Goal: Information Seeking & Learning: Learn about a topic

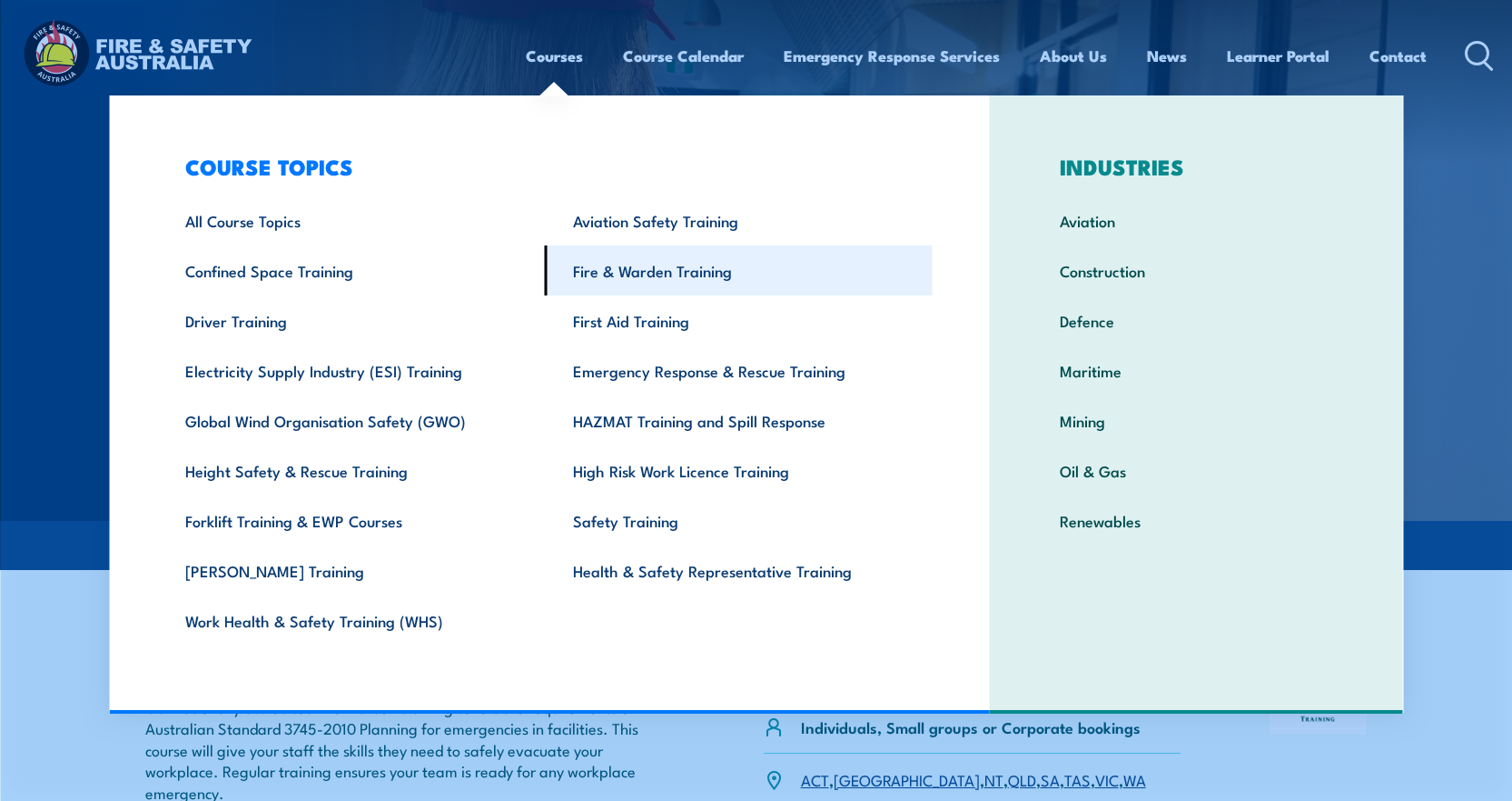
click at [631, 268] on link "Fire & Warden Training" at bounding box center [738, 271] width 387 height 50
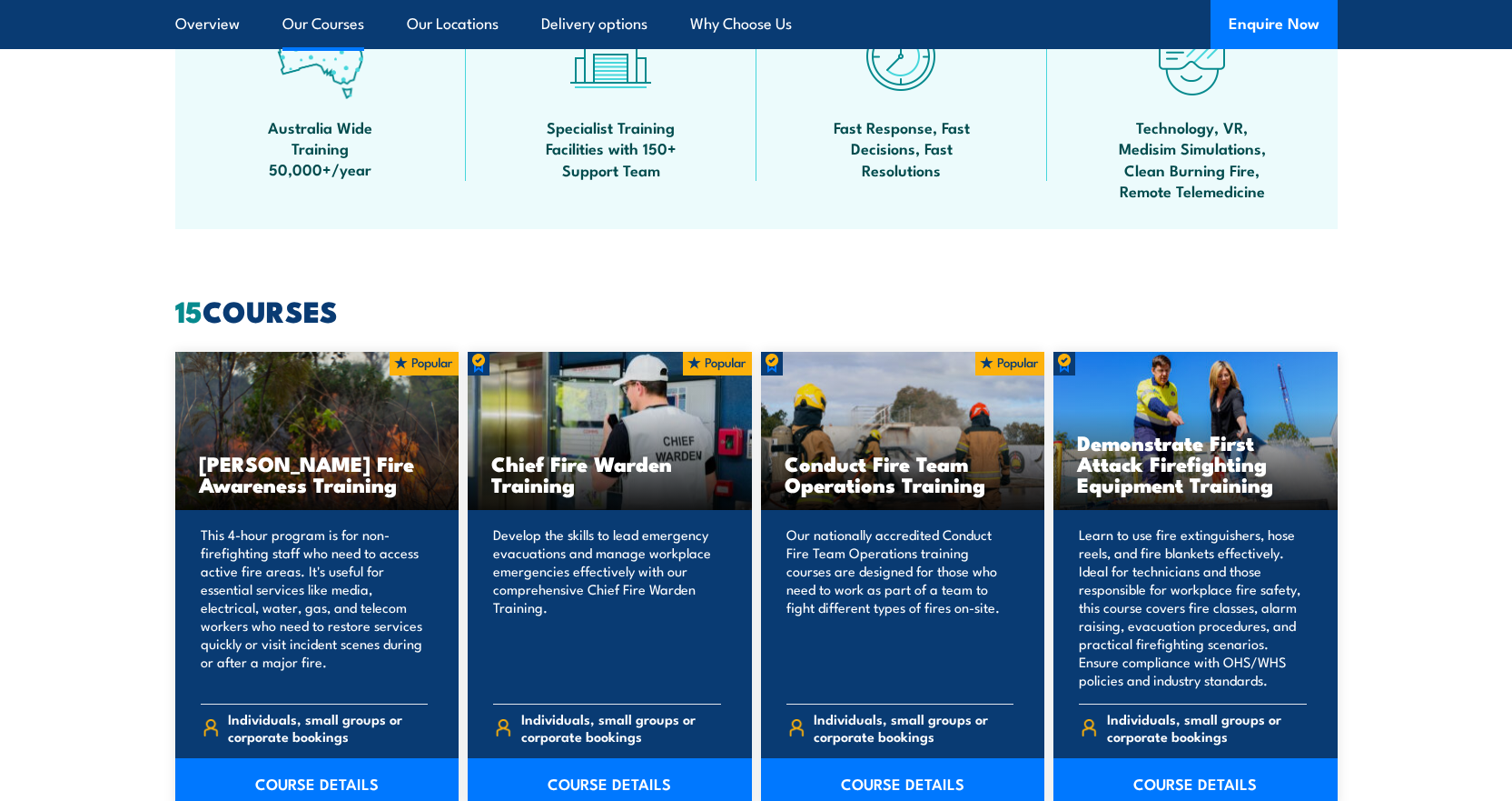
scroll to position [1363, 0]
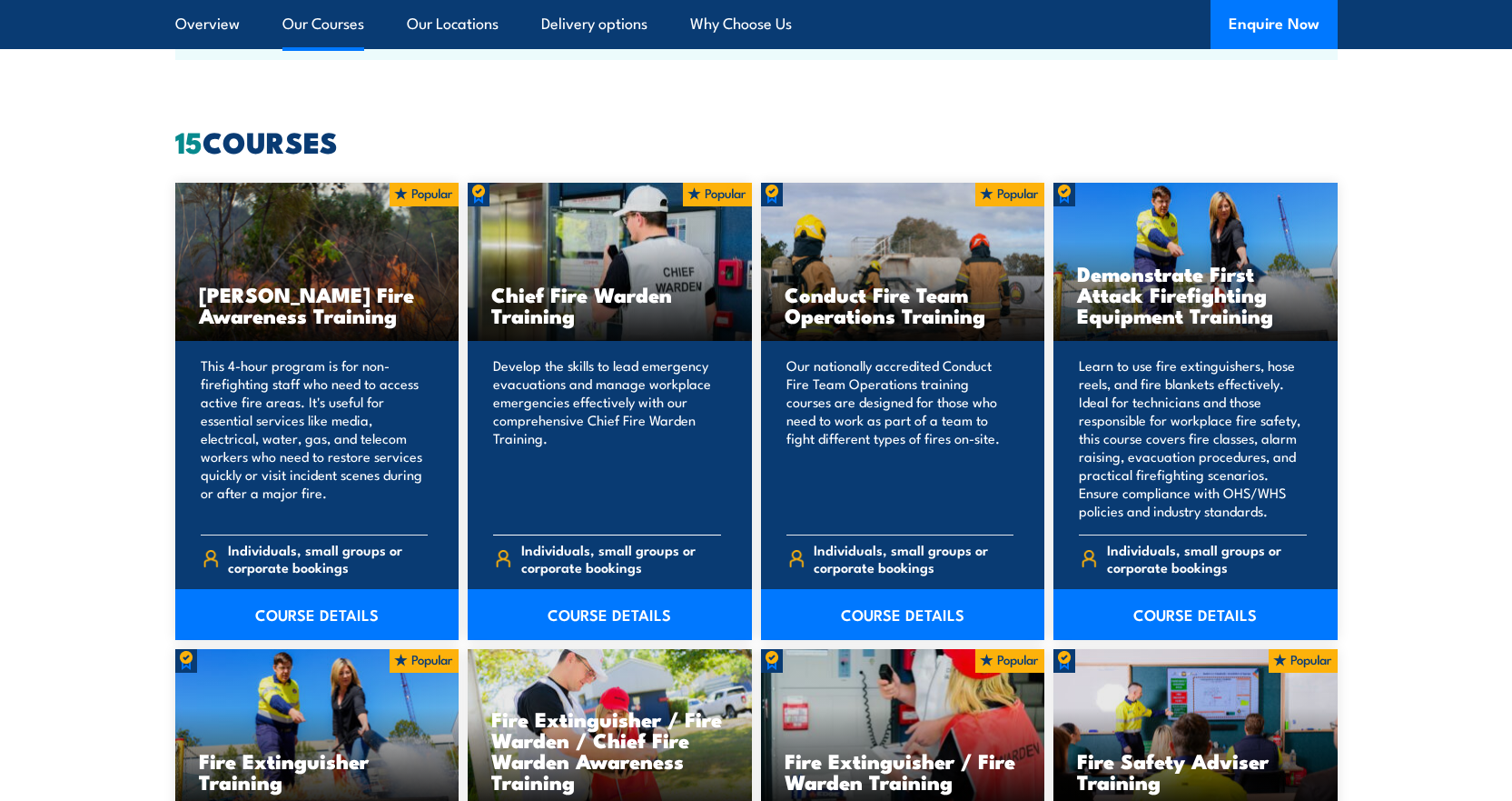
drag, startPoint x: 492, startPoint y: 294, endPoint x: 594, endPoint y: 314, distance: 103.9
click at [594, 314] on h3 "Chief Fire Warden Training" at bounding box center [609, 304] width 237 height 42
copy h3 "Chief Fire Warden Training"
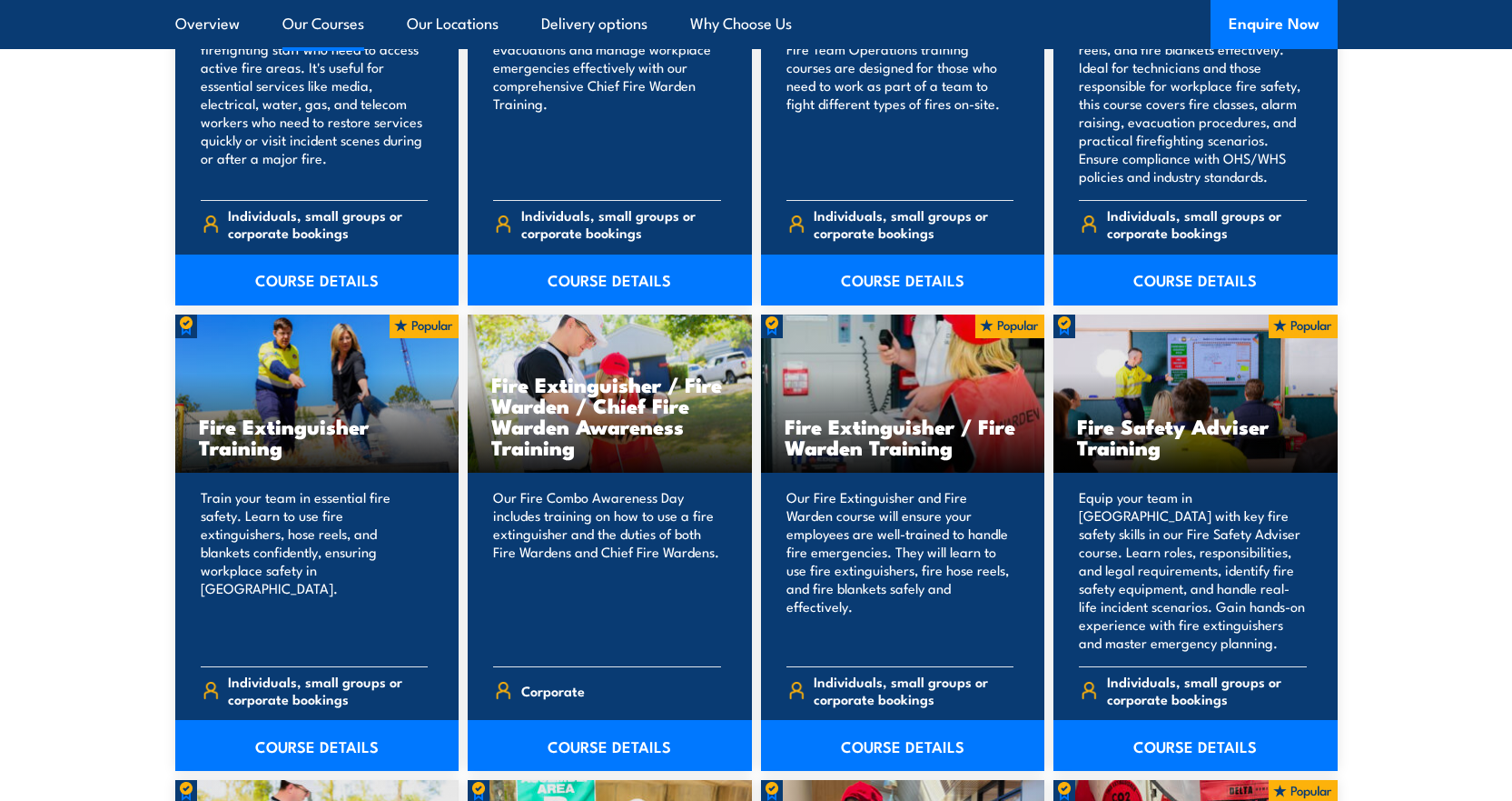
scroll to position [1817, 0]
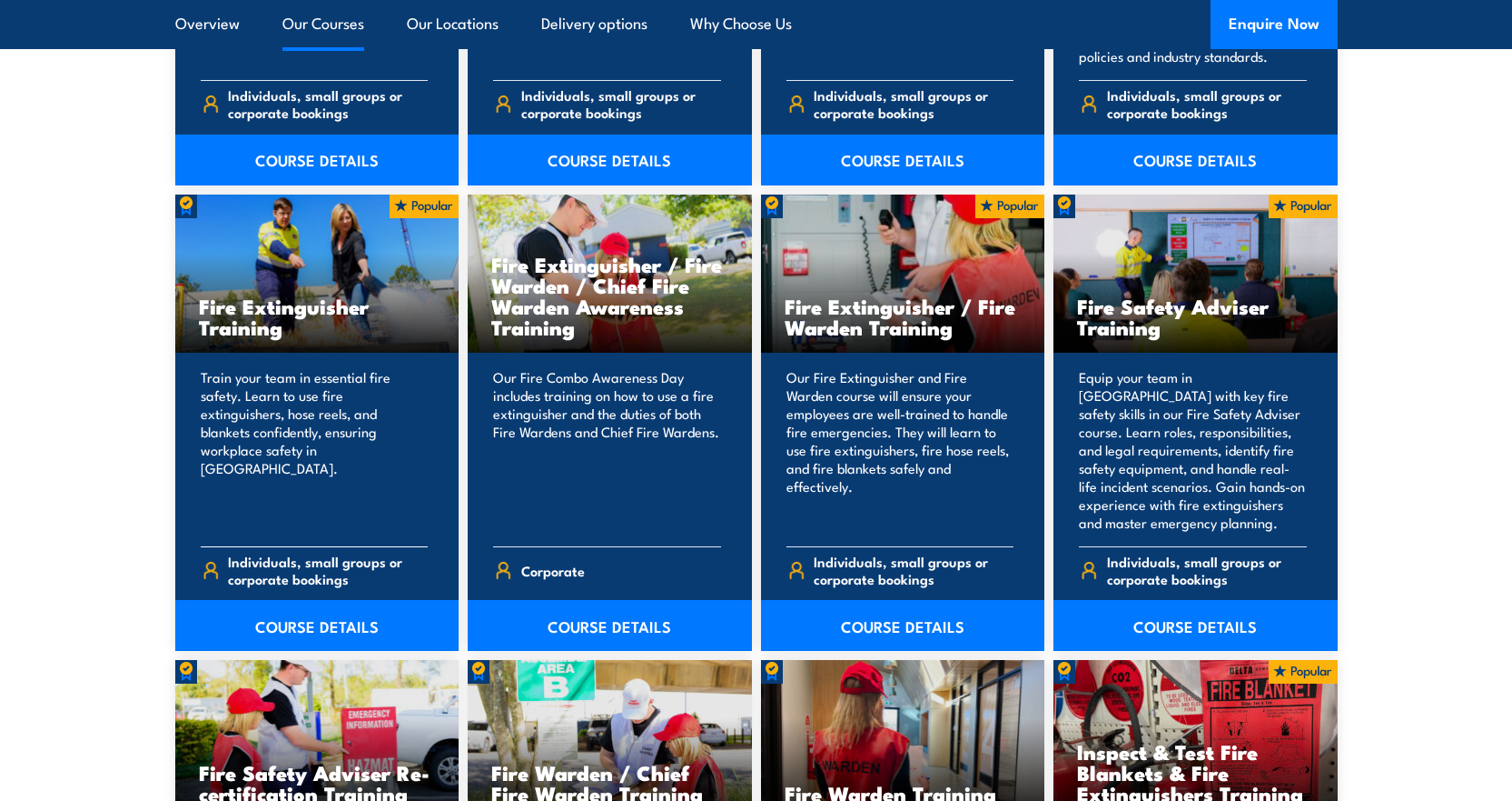
drag, startPoint x: 200, startPoint y: 303, endPoint x: 302, endPoint y: 333, distance: 106.3
click at [302, 333] on h3 "Fire Extinguisher Training" at bounding box center [317, 316] width 237 height 42
copy h3 "Fire Extinguisher Training"
click at [82, 410] on section "15 COURSES Bush Fire Awareness Training" at bounding box center [756, 624] width 1512 height 1899
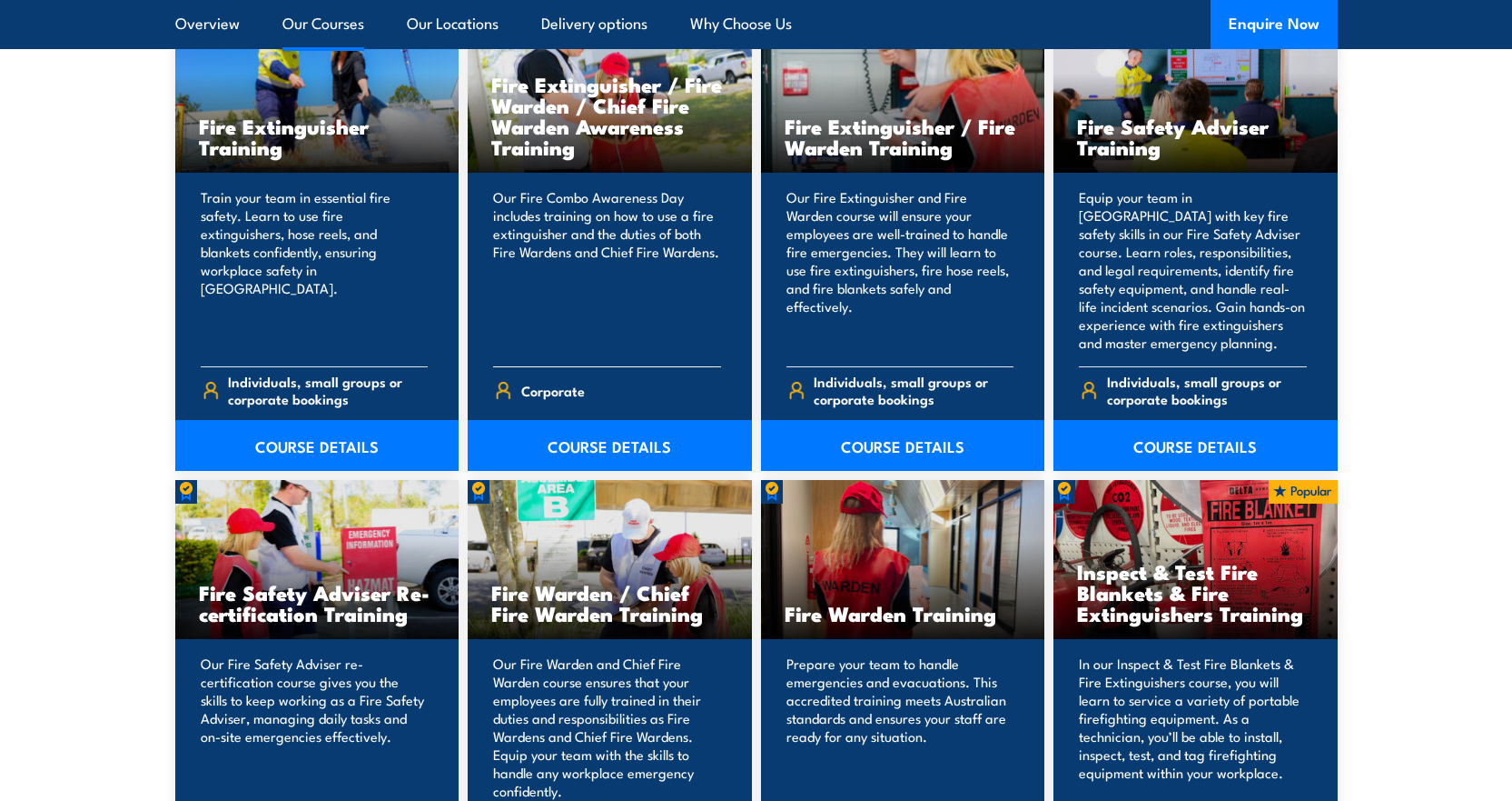
scroll to position [2000, 0]
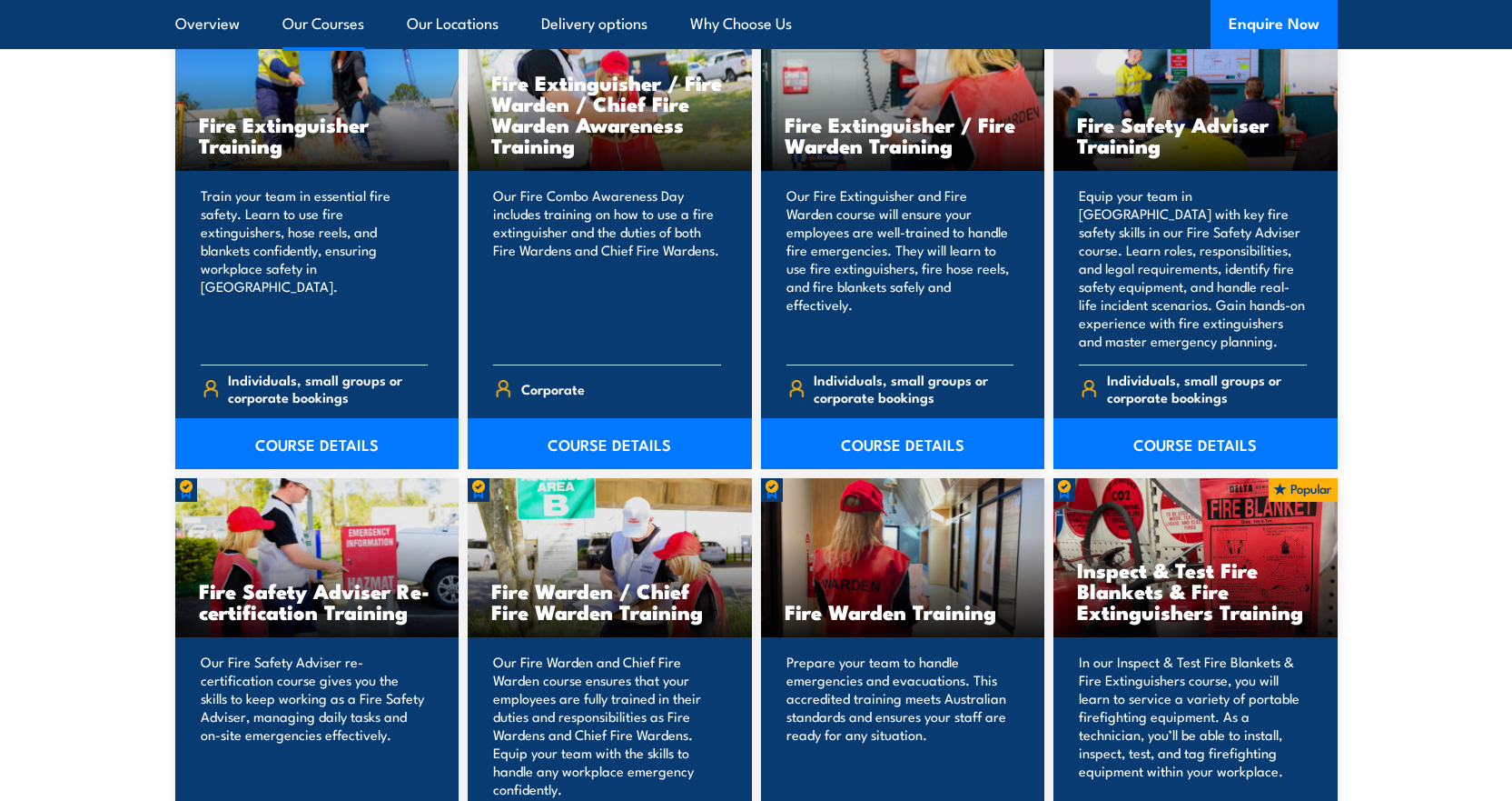
drag, startPoint x: 493, startPoint y: 590, endPoint x: 709, endPoint y: 609, distance: 216.8
click at [709, 609] on h3 "Fire Warden / Chief Fire Warden Training" at bounding box center [609, 601] width 237 height 42
copy h3 "Fire Warden / Chief Fire Warden Training"
drag, startPoint x: 787, startPoint y: 612, endPoint x: 998, endPoint y: 615, distance: 211.0
click at [998, 615] on h3 "Fire Warden Training" at bounding box center [903, 611] width 237 height 21
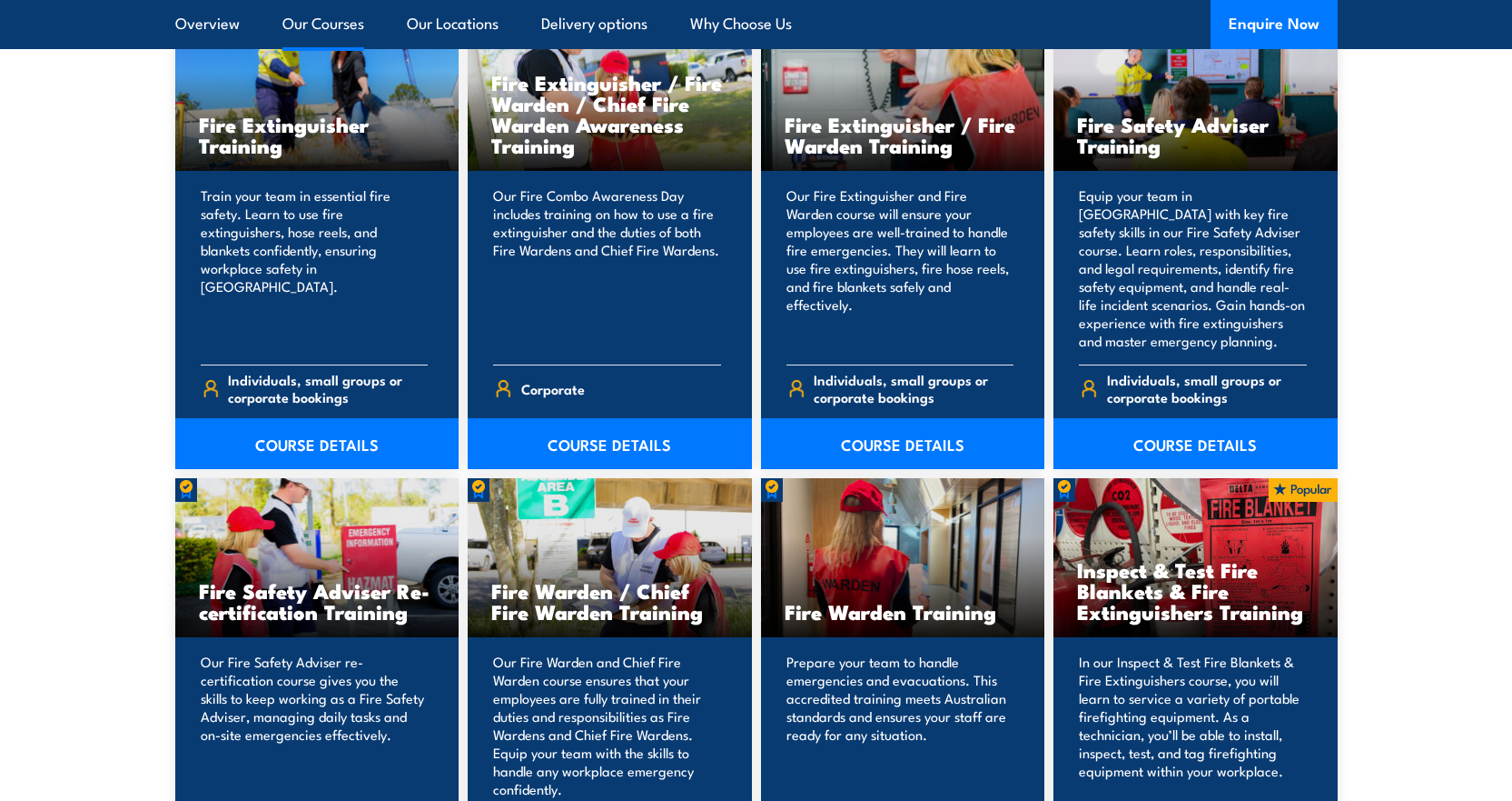
copy h3 "Fire Warden Training"
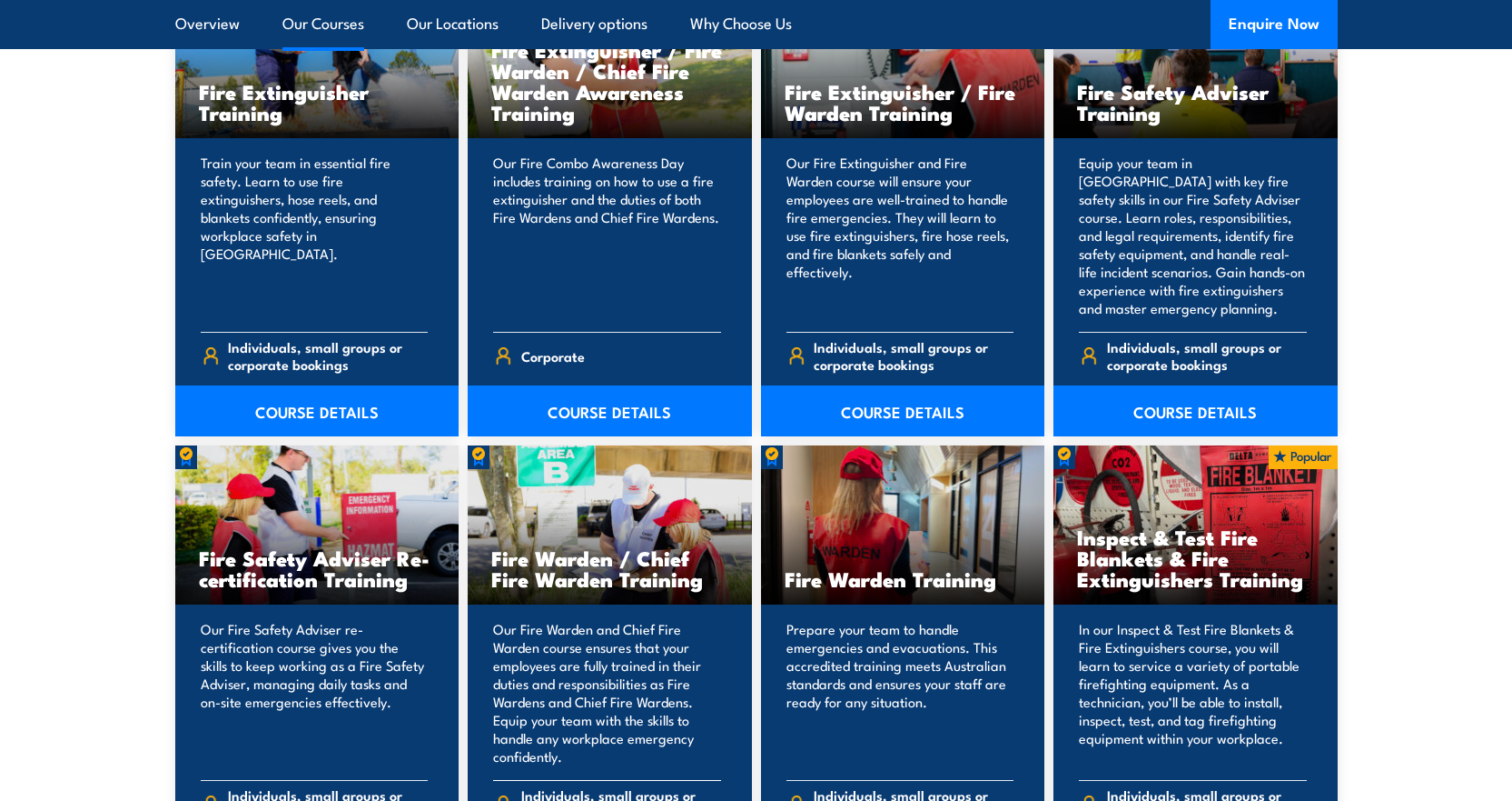
scroll to position [1727, 0]
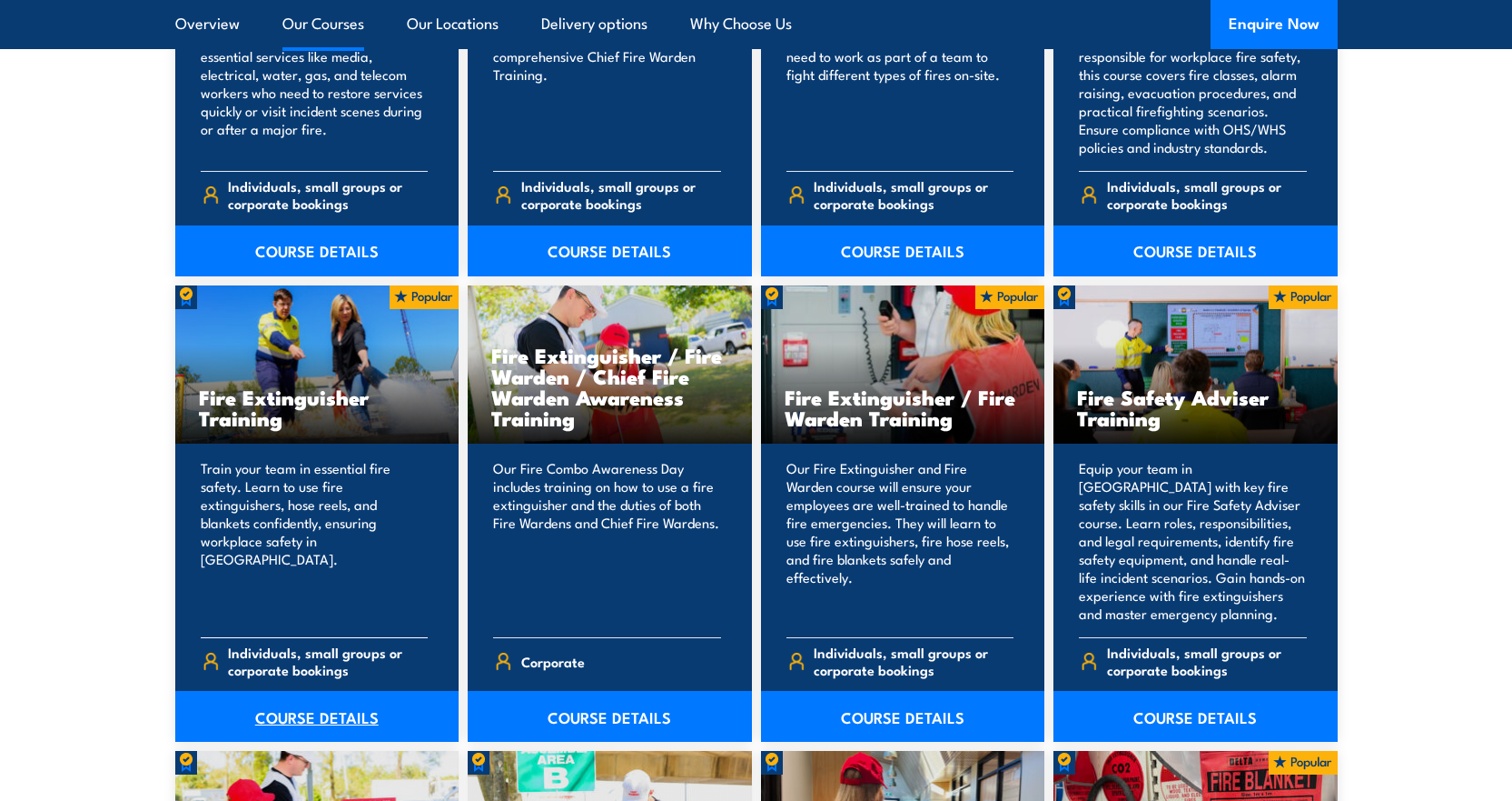
click at [292, 717] on link "COURSE DETAILS" at bounding box center [317, 716] width 284 height 51
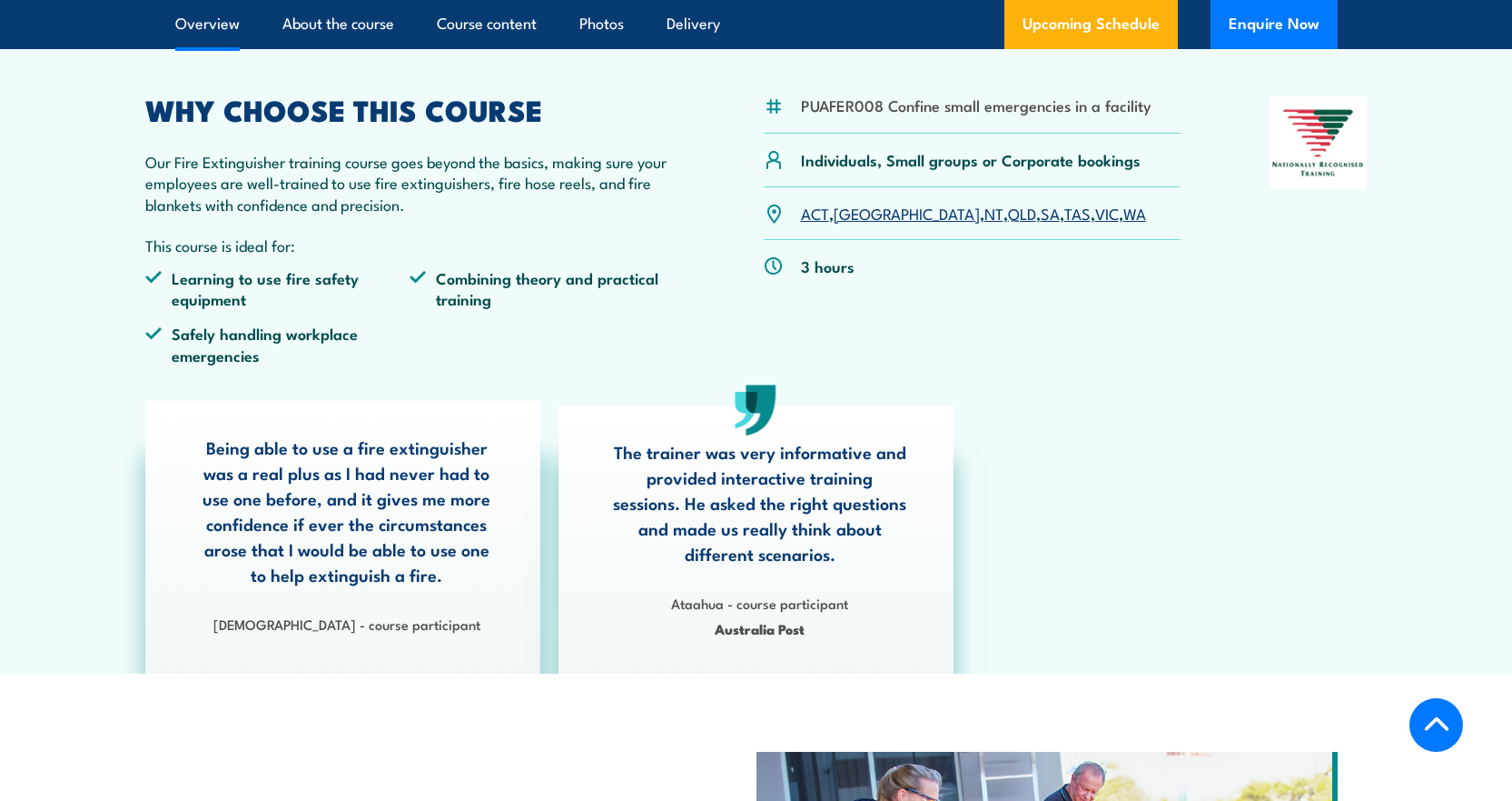
scroll to position [364, 0]
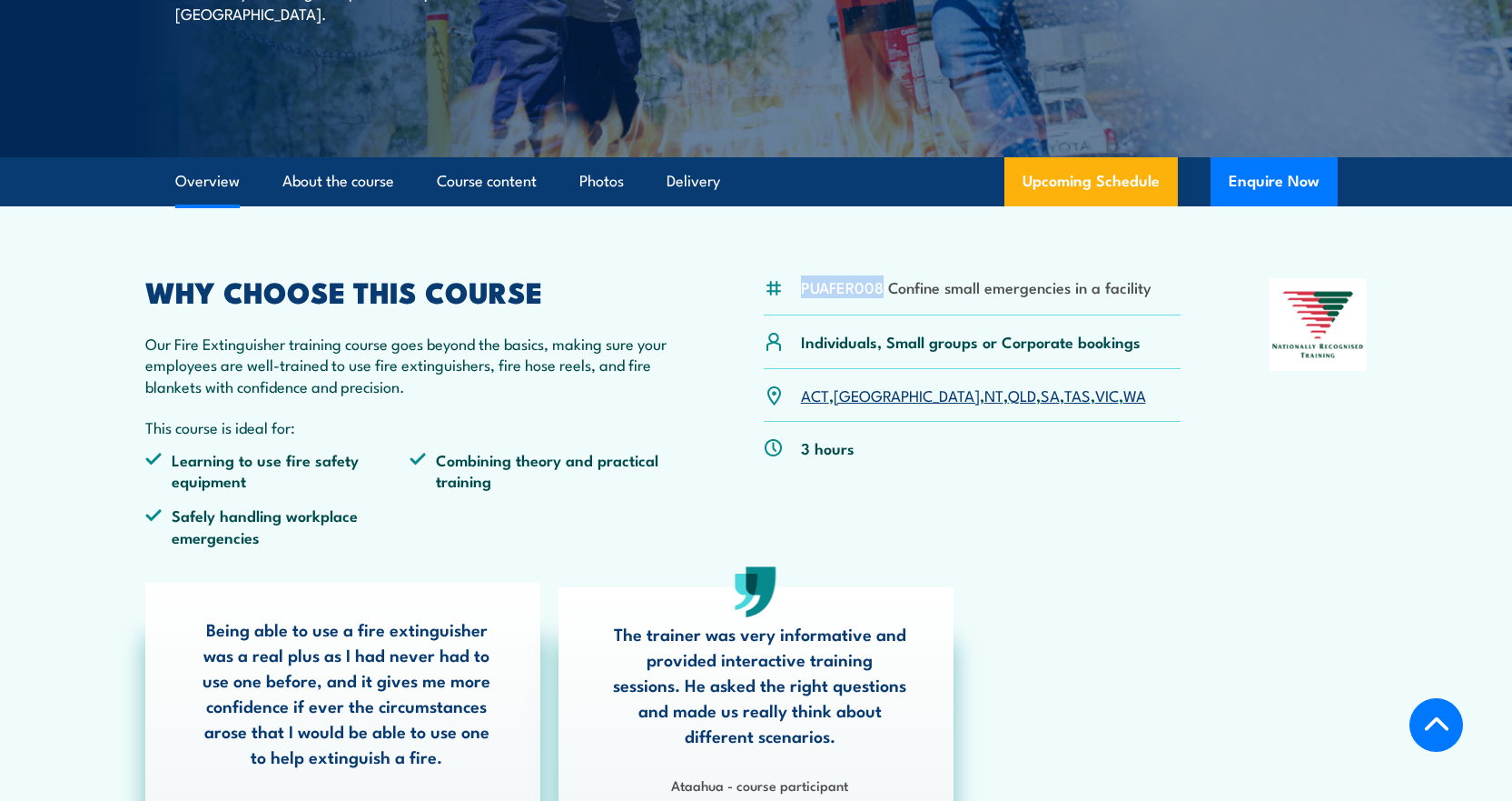
drag, startPoint x: 805, startPoint y: 285, endPoint x: 879, endPoint y: 286, distance: 74.0
click at [879, 286] on li "PUAFER008 Confine small emergencies in a facility" at bounding box center [977, 286] width 351 height 21
copy li "PUAFER008"
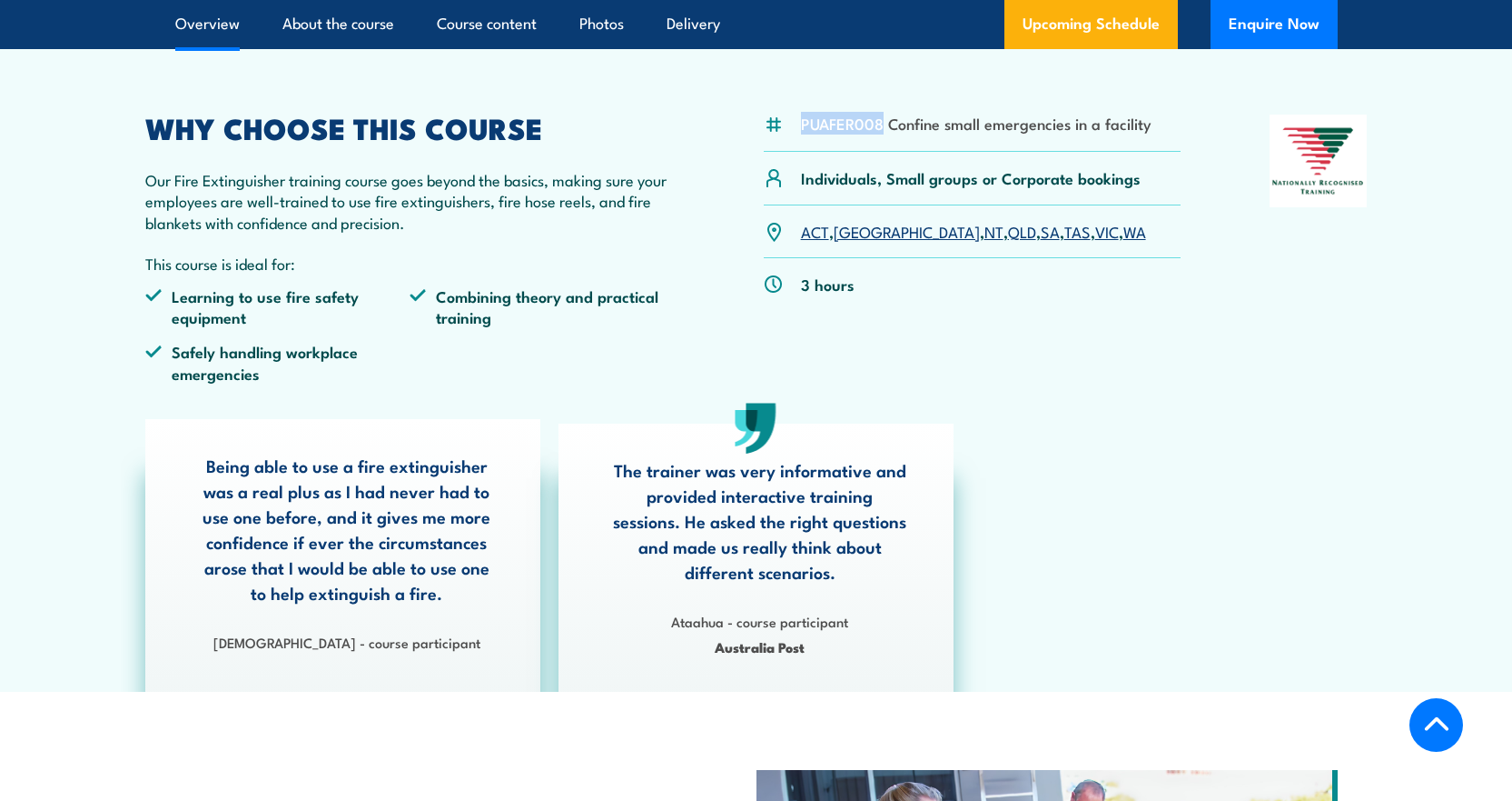
scroll to position [454, 0]
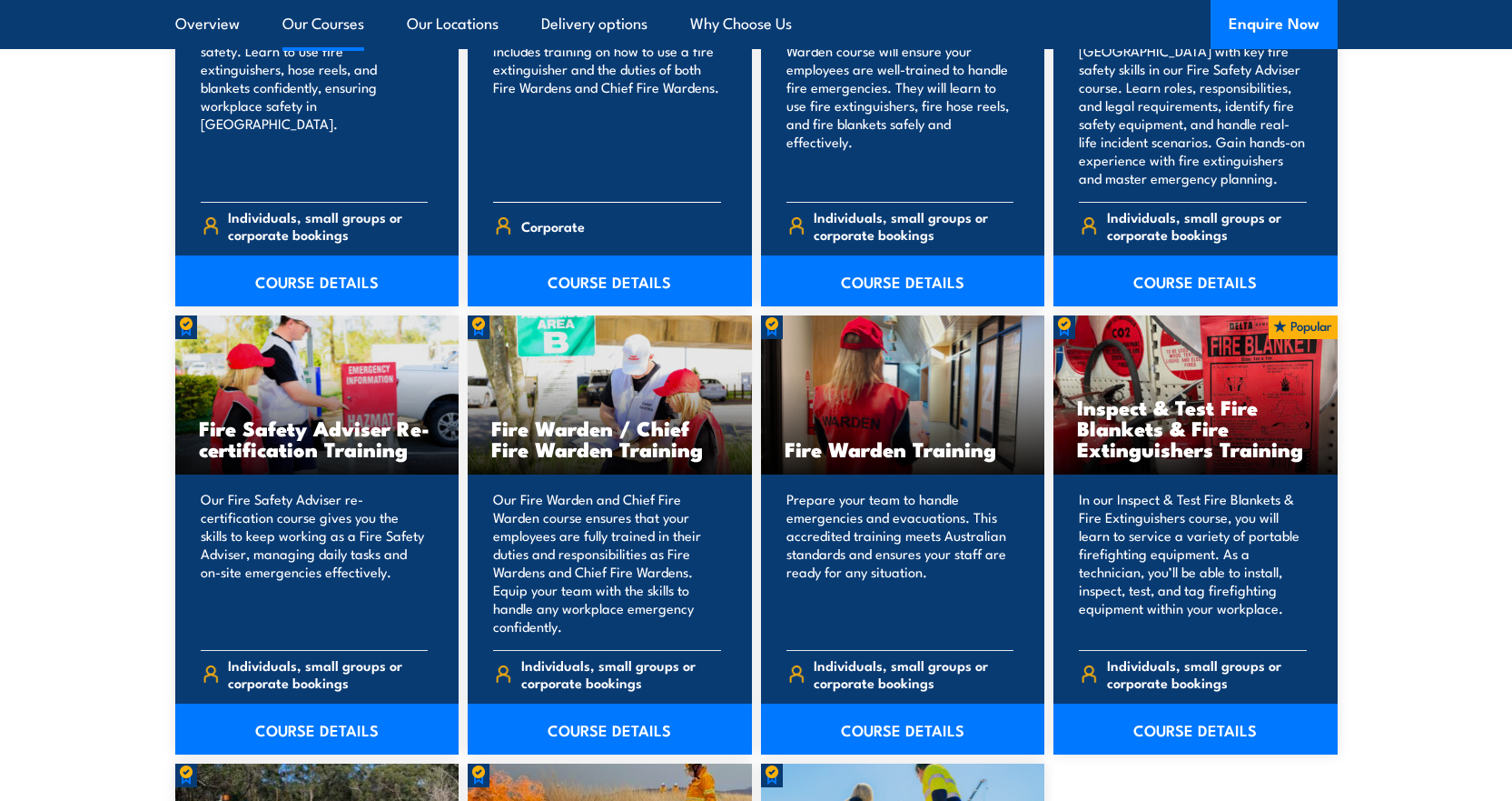
scroll to position [2163, 0]
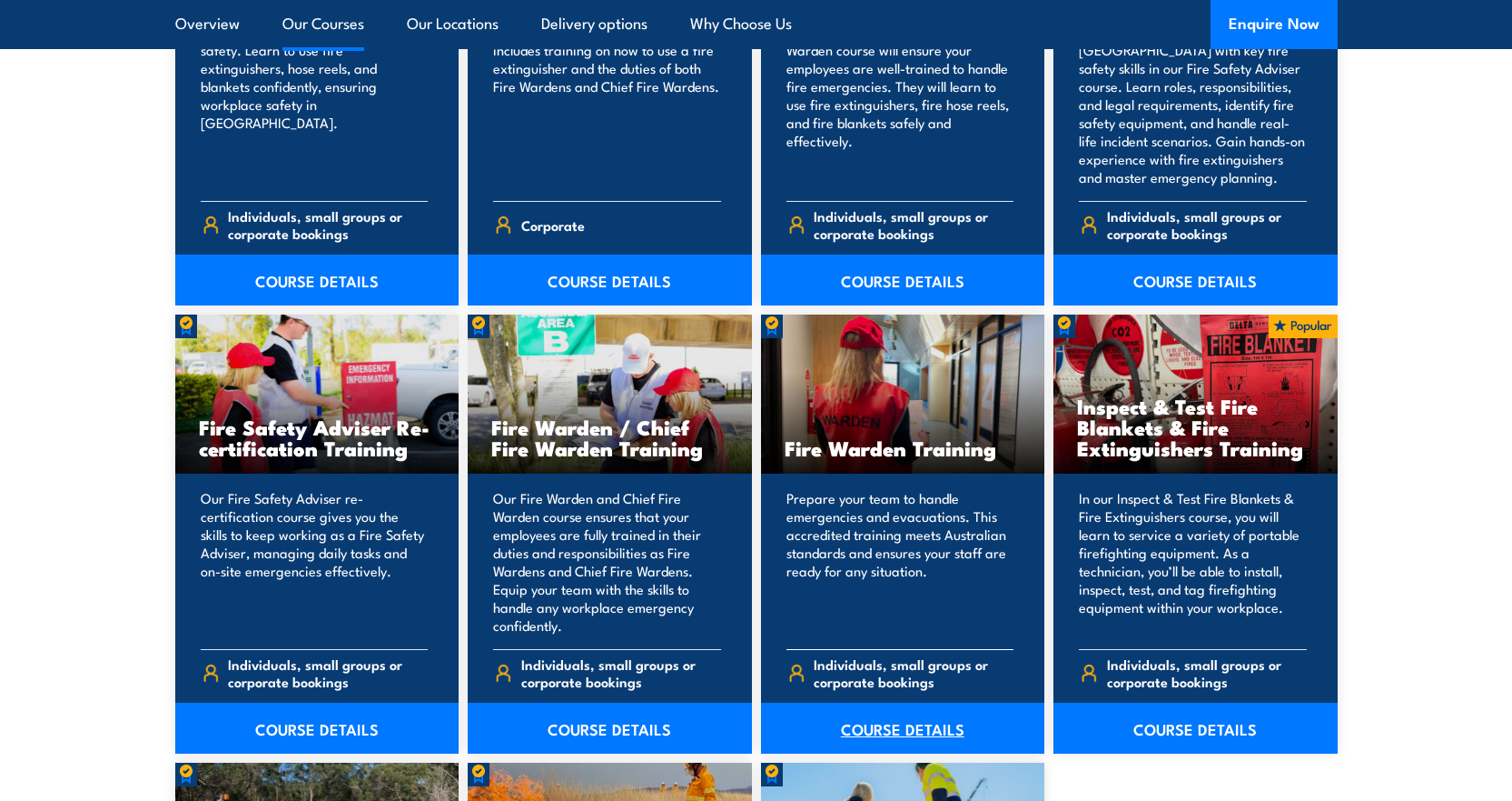
click at [888, 729] on link "COURSE DETAILS" at bounding box center [903, 728] width 284 height 51
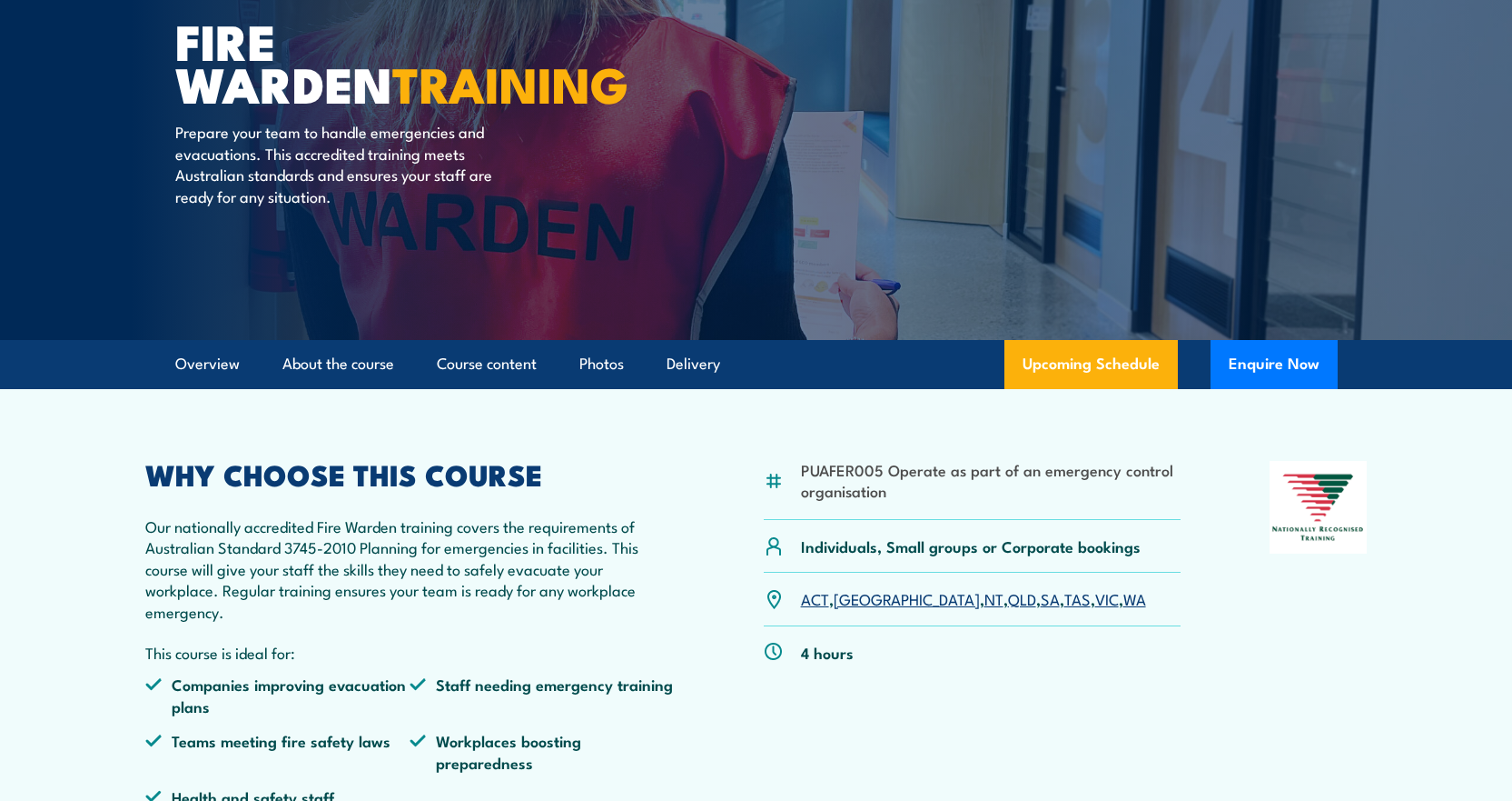
scroll to position [181, 0]
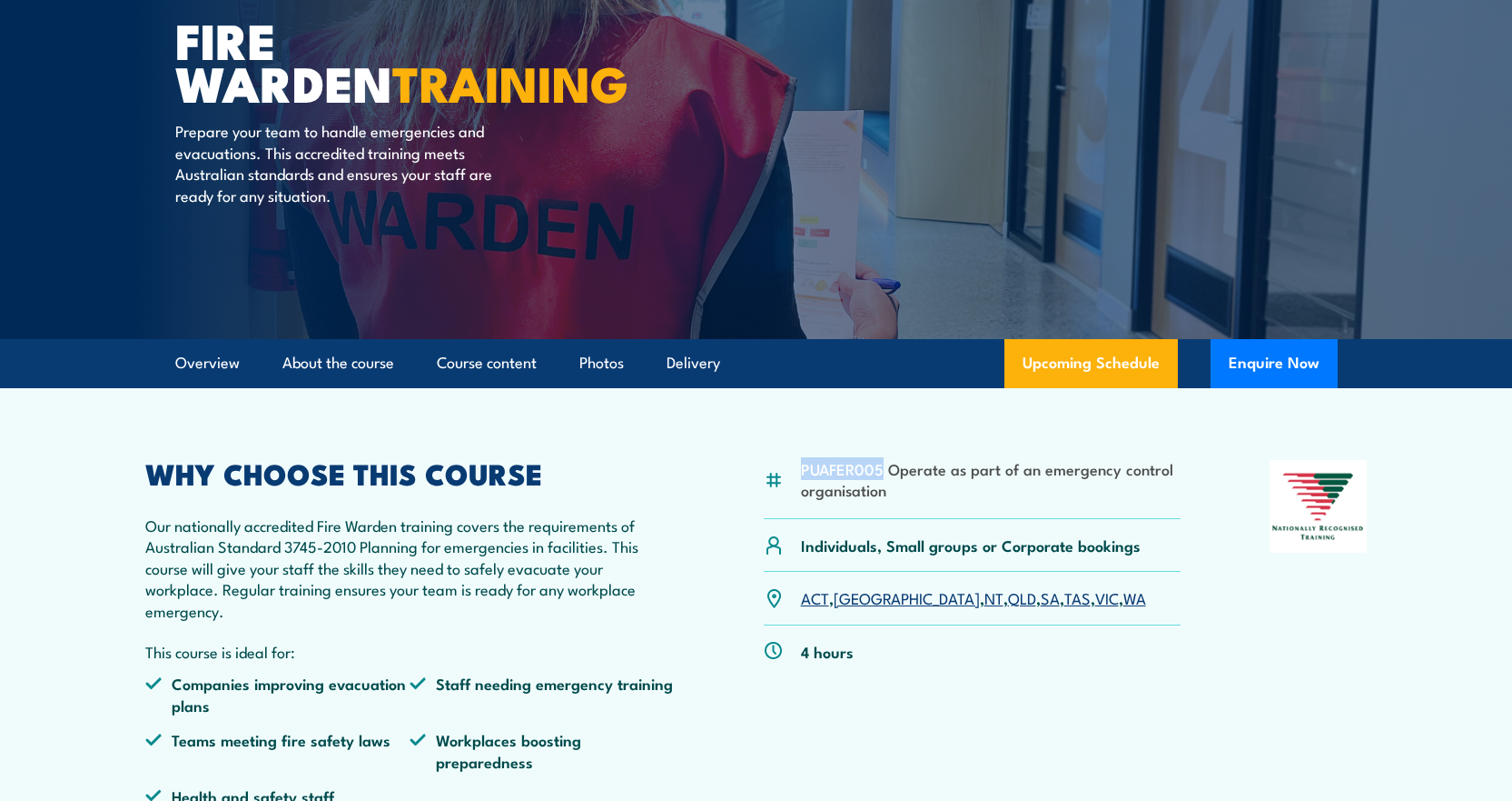
drag, startPoint x: 802, startPoint y: 468, endPoint x: 880, endPoint y: 469, distance: 78.0
click at [880, 469] on li "PUAFER005 Operate as part of an emergency control organisation" at bounding box center [992, 479] width 380 height 43
copy li "PUAFER005"
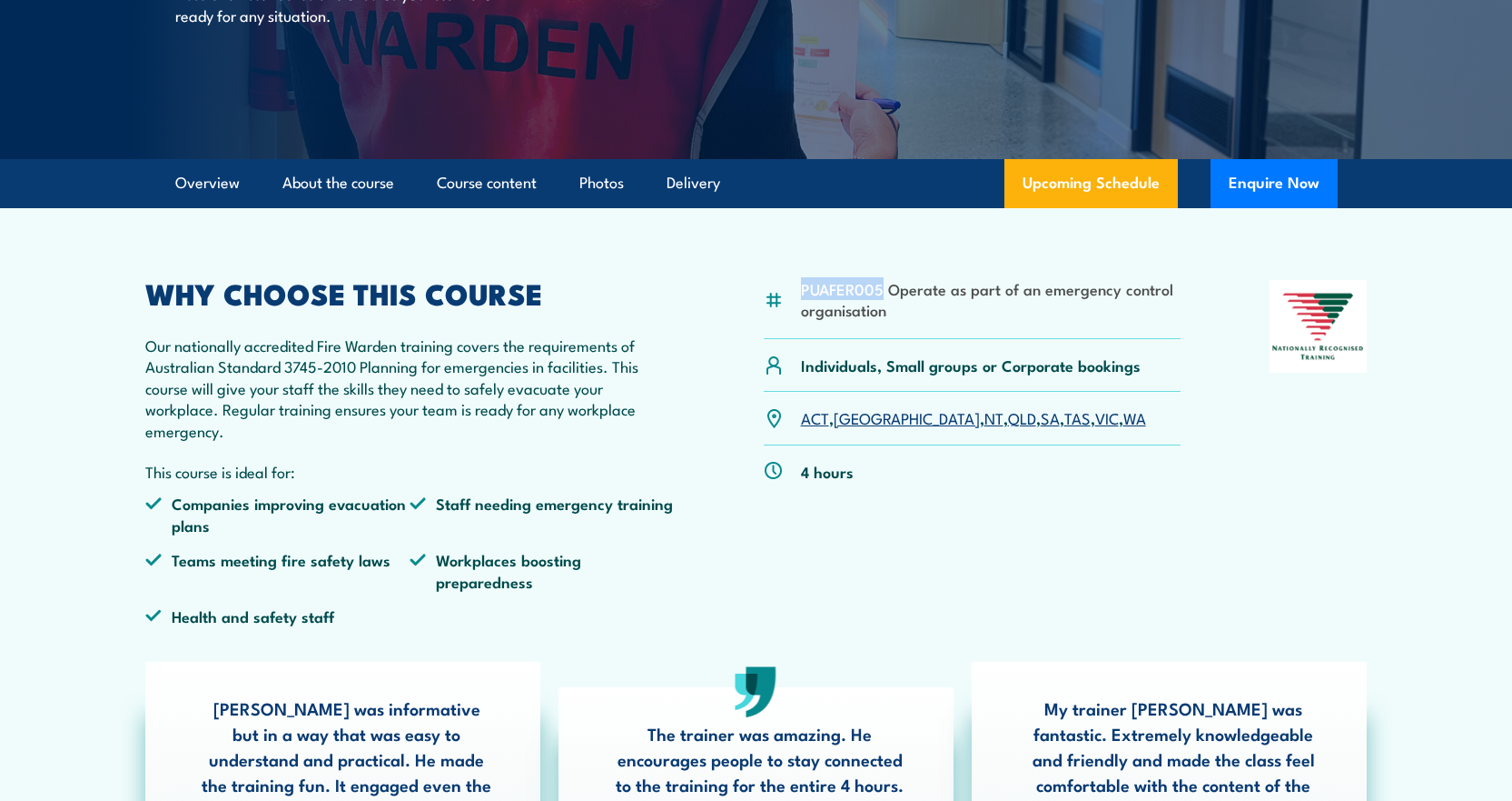
scroll to position [364, 0]
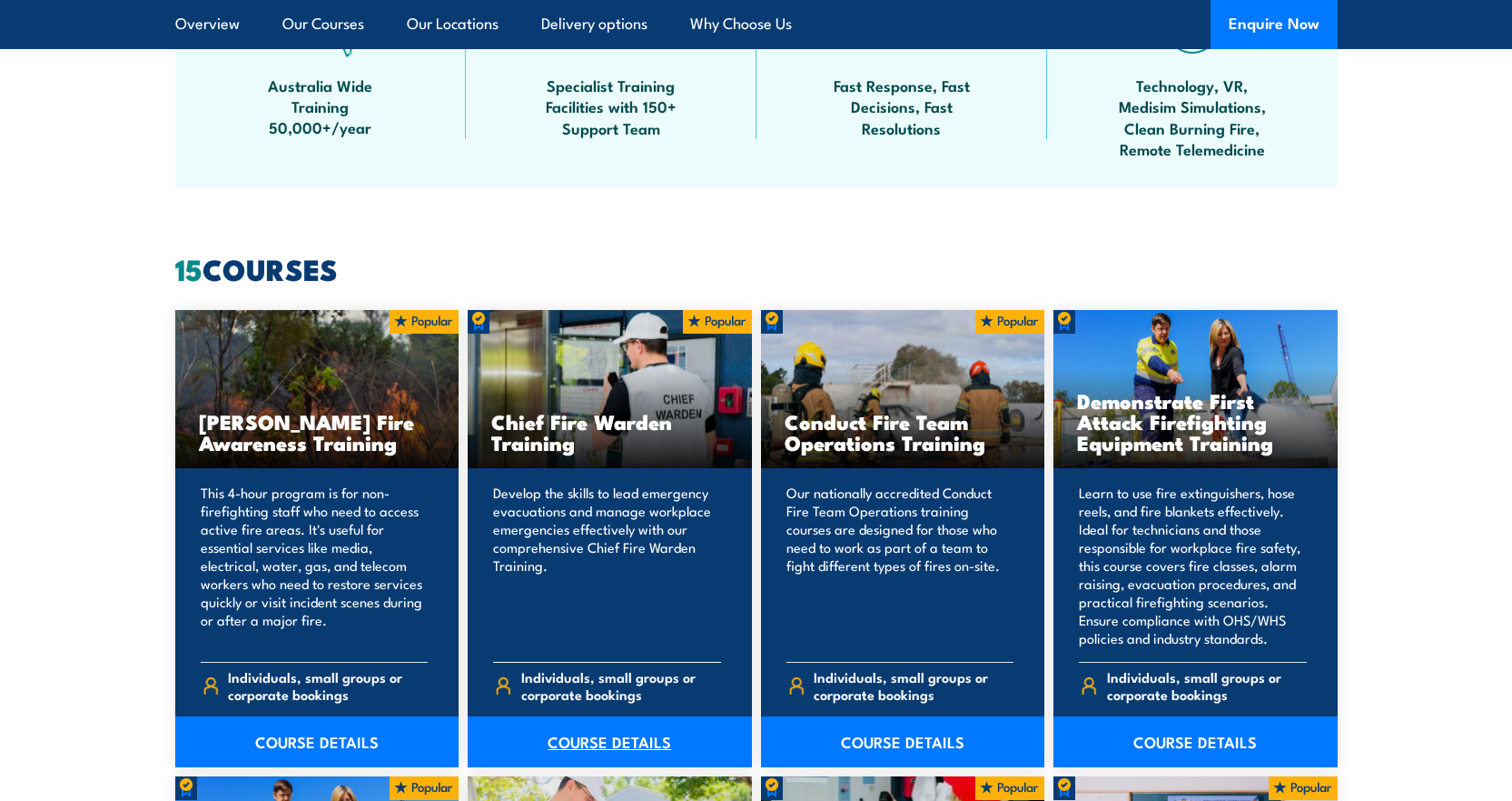
click at [582, 735] on link "COURSE DETAILS" at bounding box center [609, 741] width 284 height 51
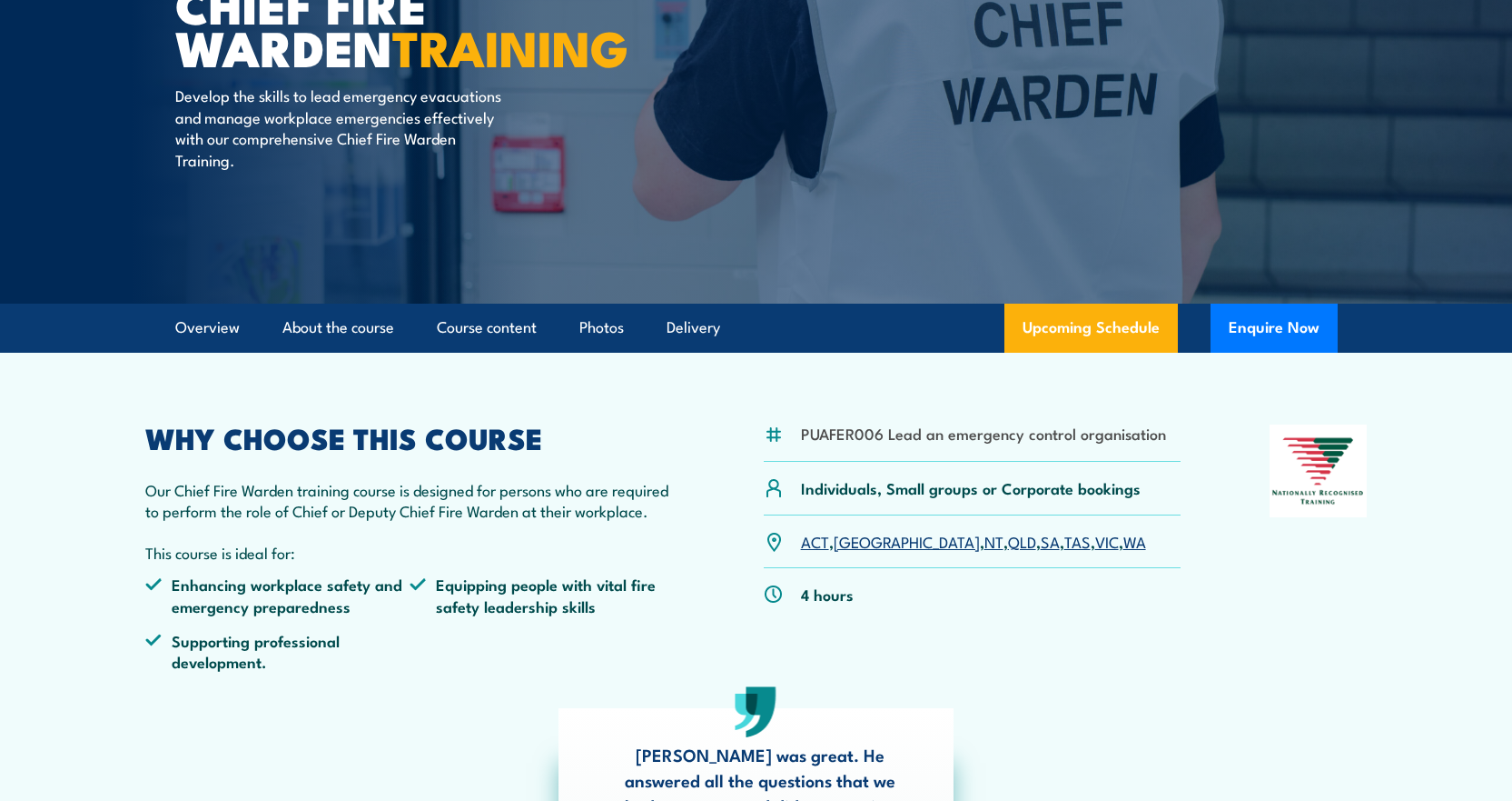
scroll to position [273, 0]
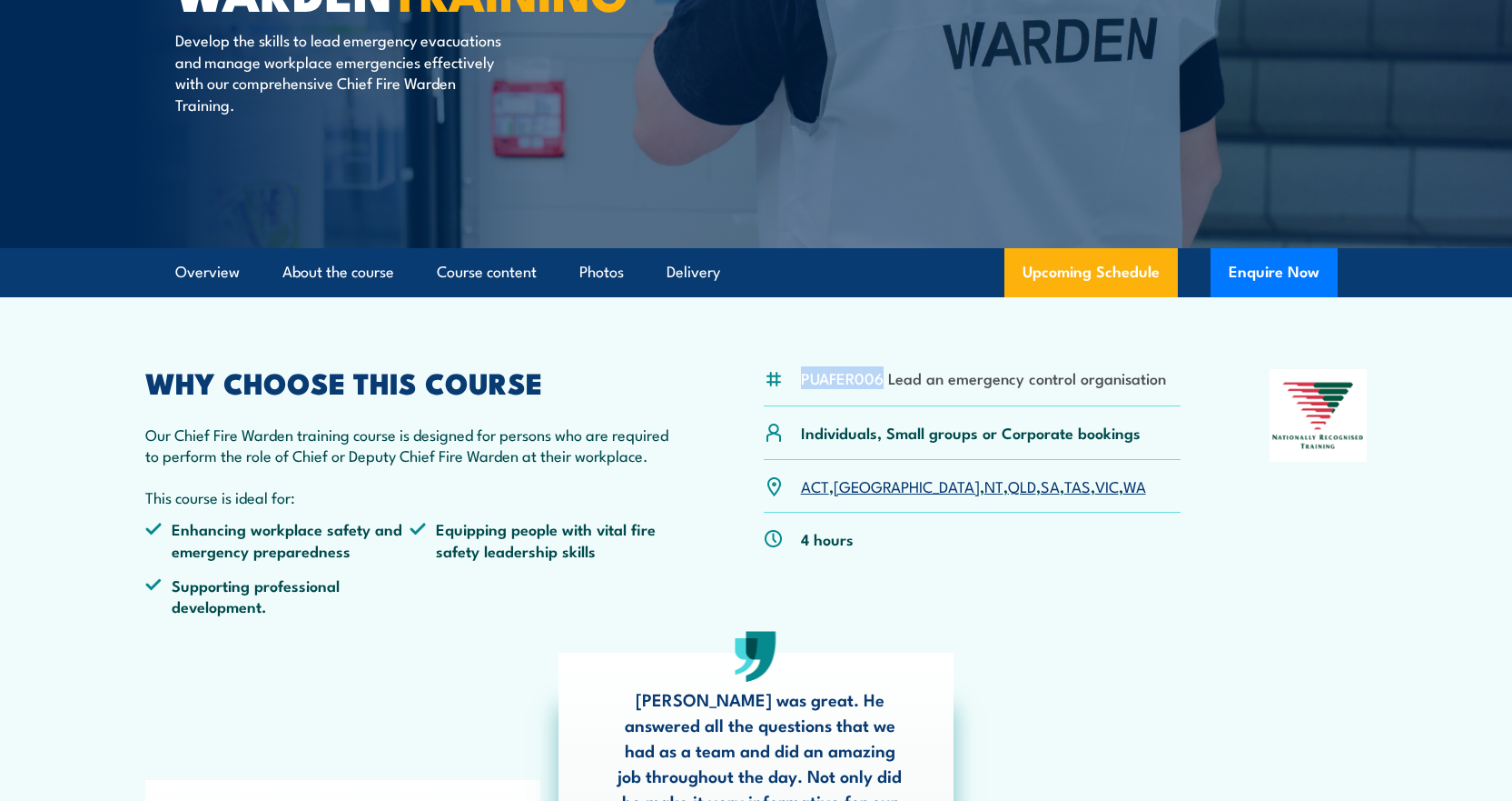
drag, startPoint x: 803, startPoint y: 377, endPoint x: 880, endPoint y: 375, distance: 77.0
click at [880, 375] on li "PUAFER006 Lead an emergency control organisation" at bounding box center [984, 377] width 366 height 21
copy li "PUAFER006"
click at [1113, 638] on article "PUAFER006 Lead an emergency control organisation Individuals, Small groups or C…" at bounding box center [756, 624] width 1271 height 653
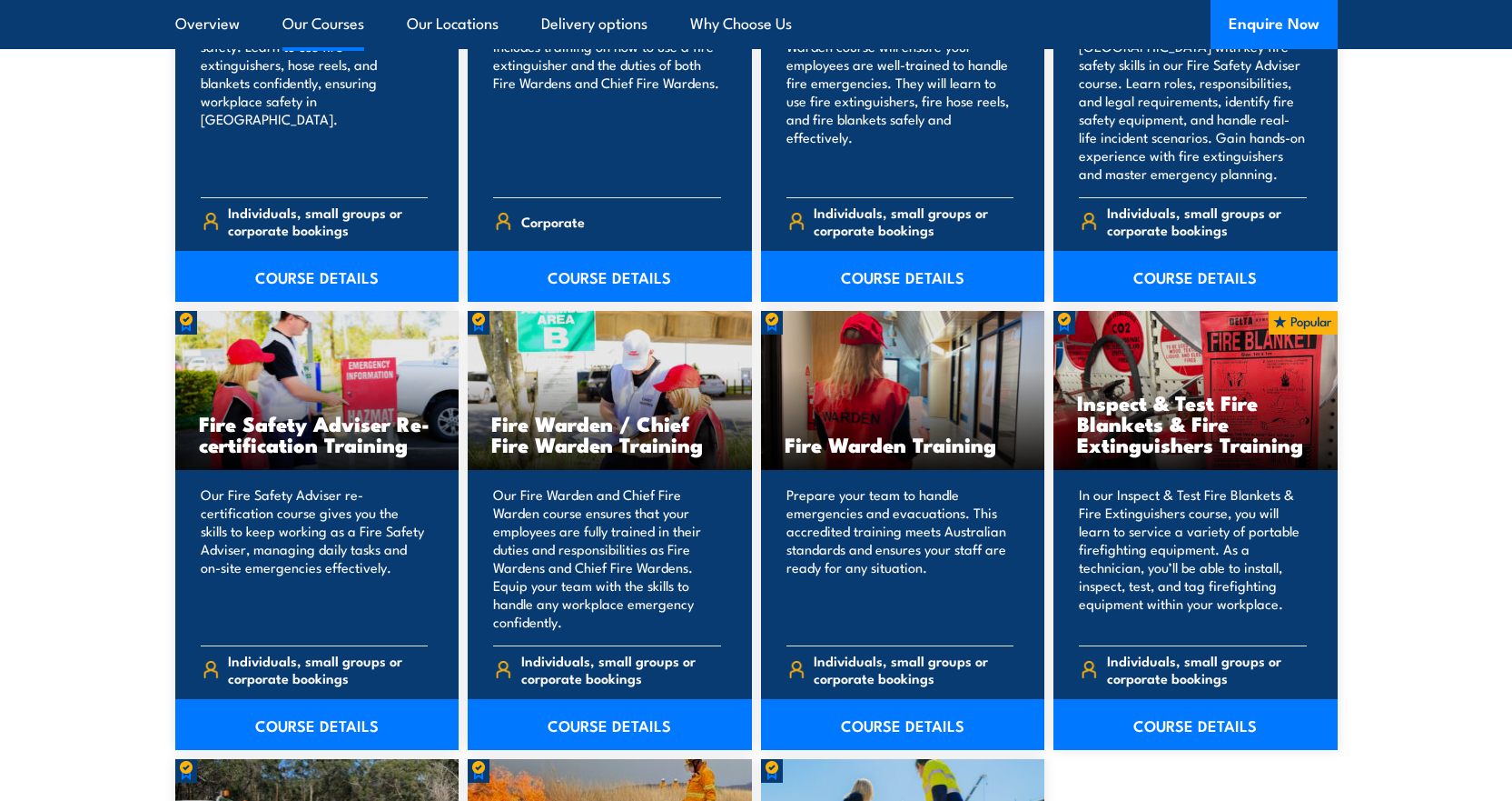
scroll to position [2218, 0]
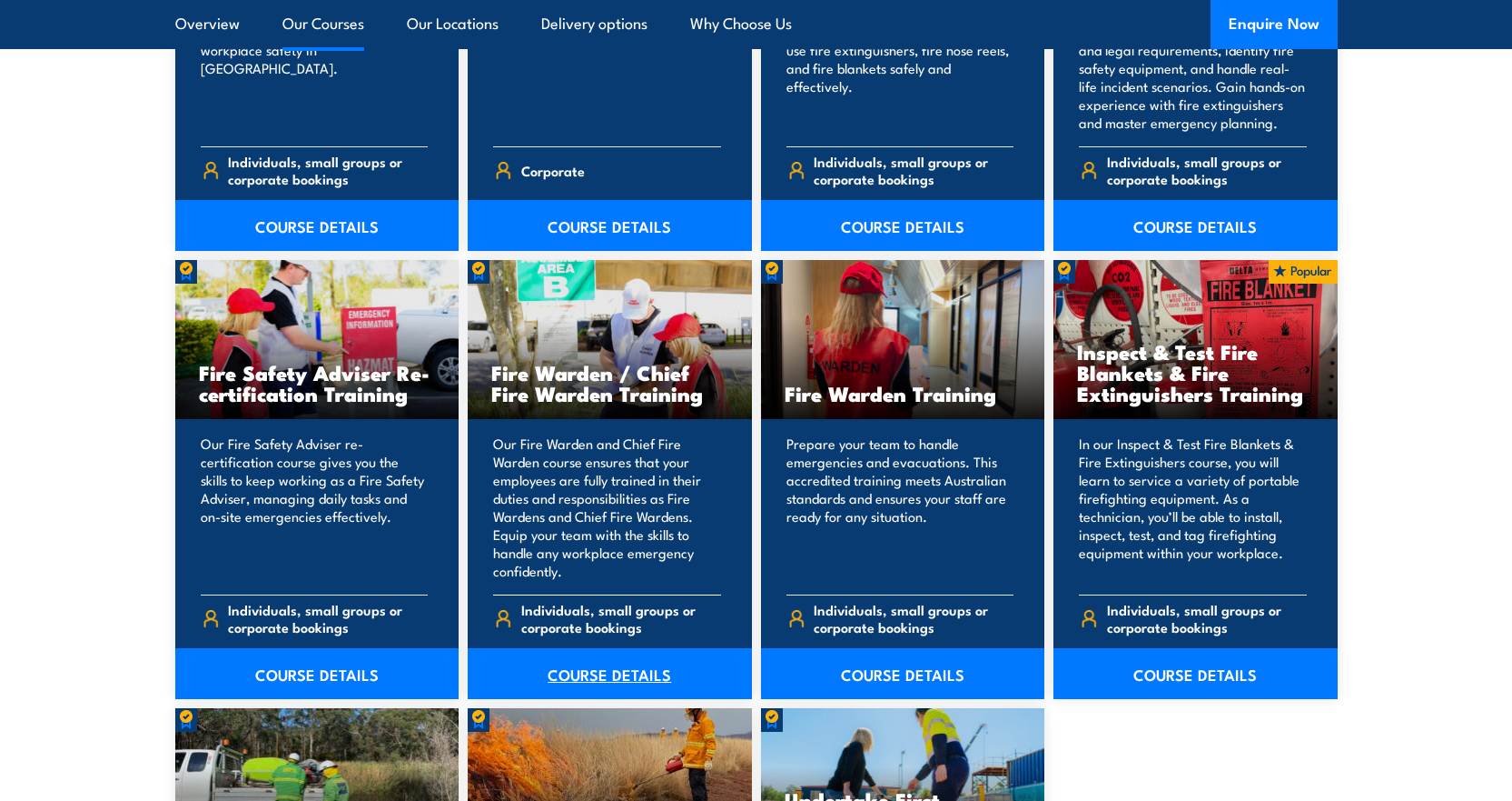
click at [600, 669] on link "COURSE DETAILS" at bounding box center [609, 673] width 284 height 51
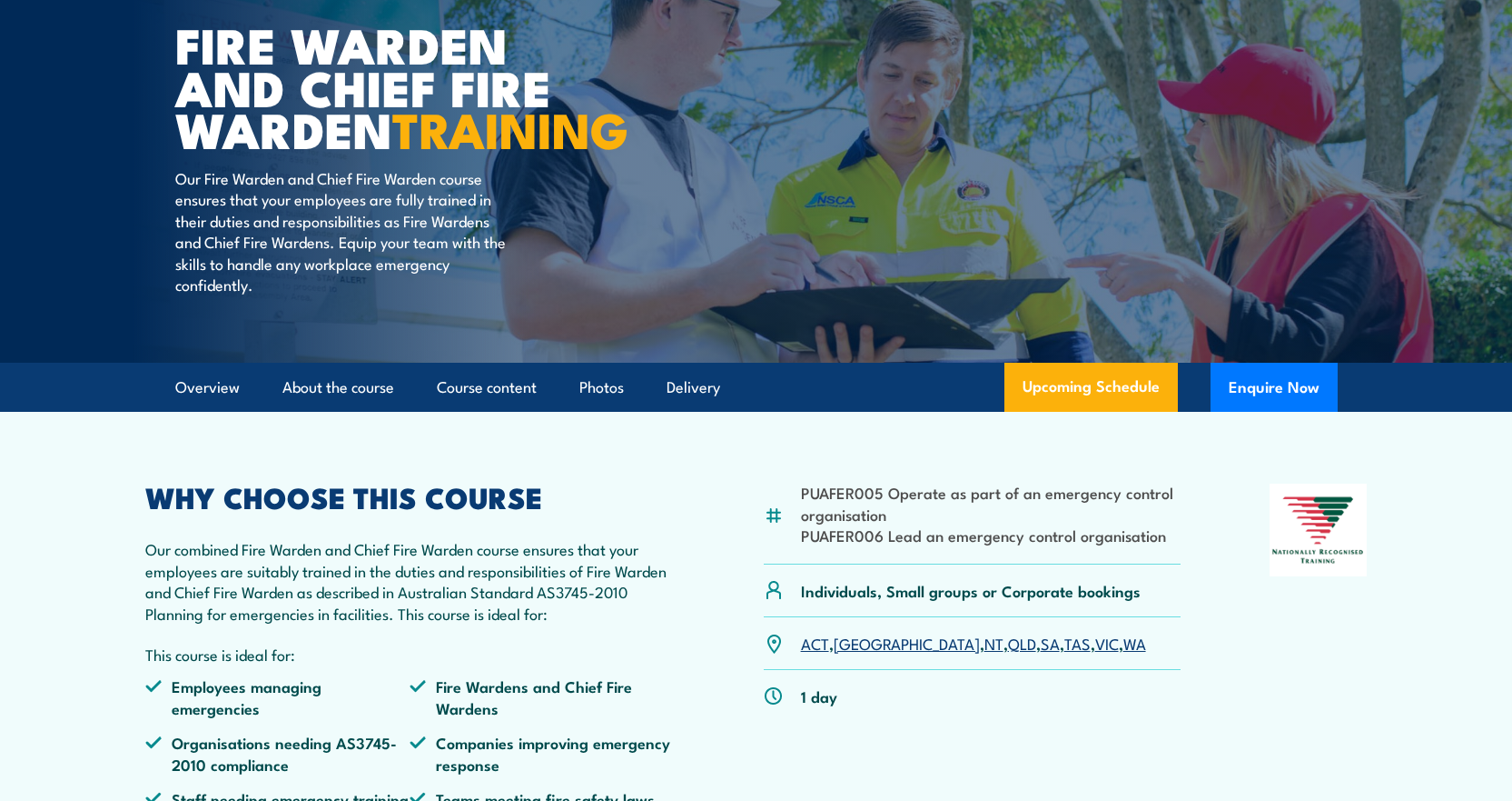
scroll to position [181, 0]
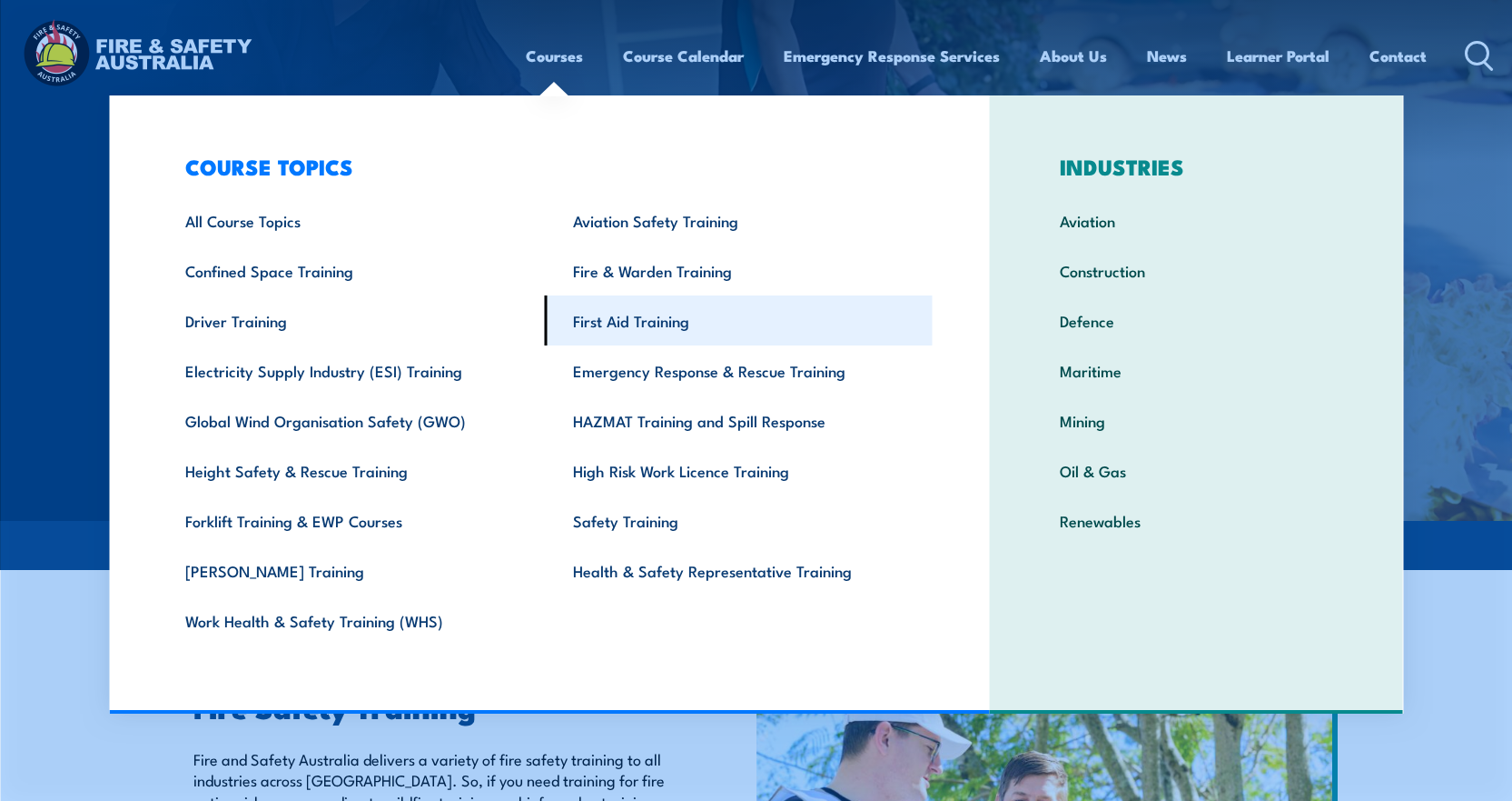
click at [629, 322] on link "First Aid Training" at bounding box center [738, 320] width 387 height 50
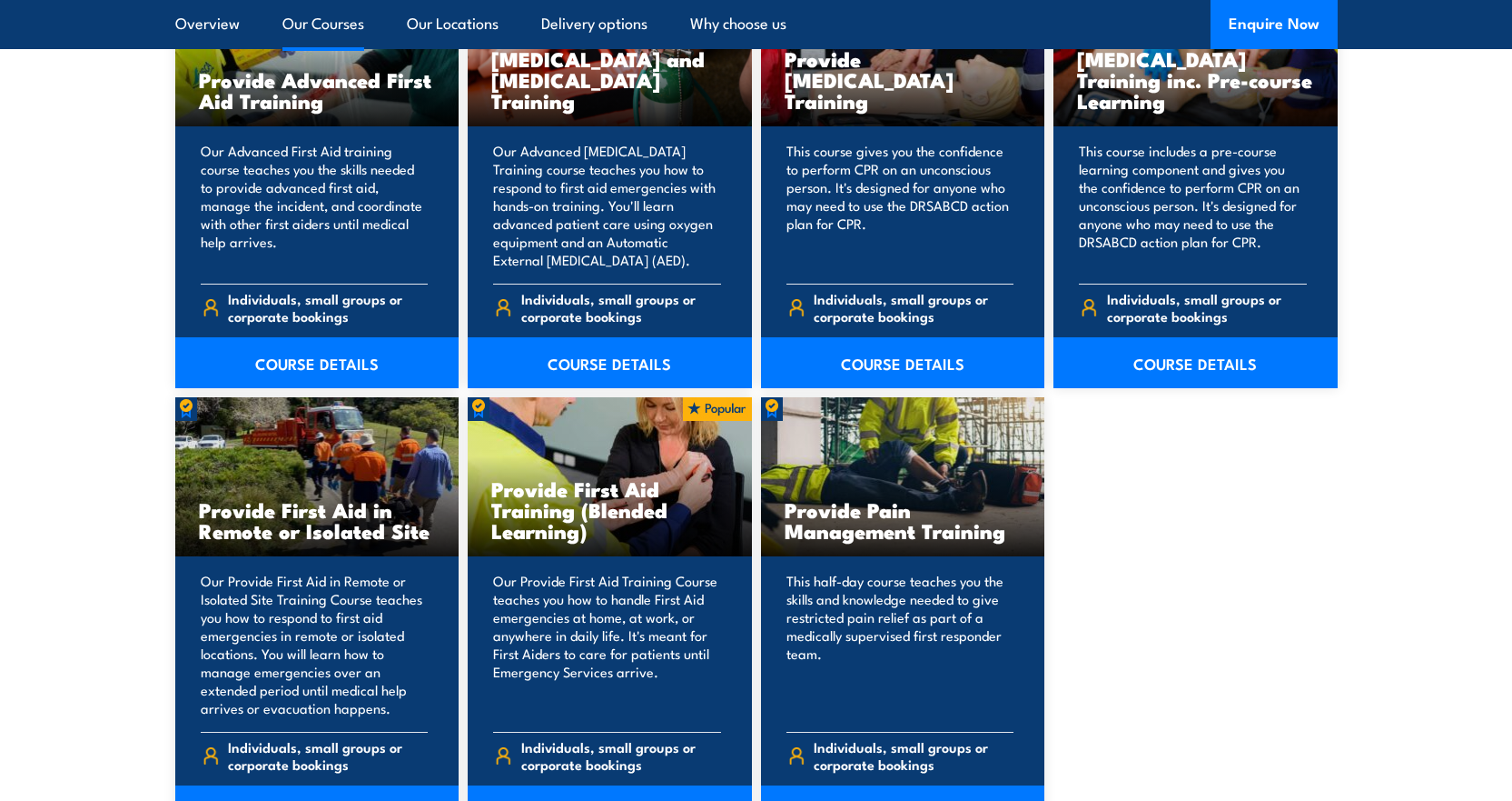
scroll to position [2488, 0]
